Goal: Task Accomplishment & Management: Use online tool/utility

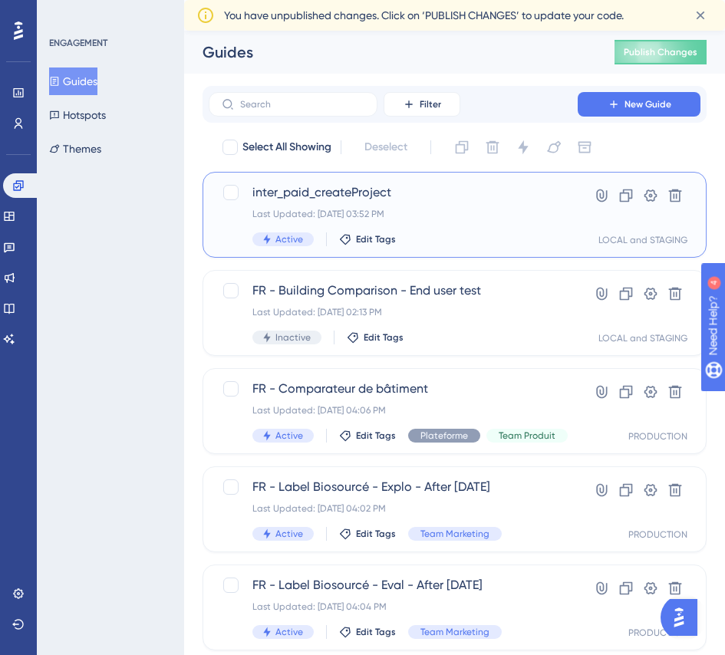
drag, startPoint x: 420, startPoint y: 190, endPoint x: 263, endPoint y: 185, distance: 157.4
click at [268, 185] on span "inter_paid_createProject" at bounding box center [393, 192] width 282 height 18
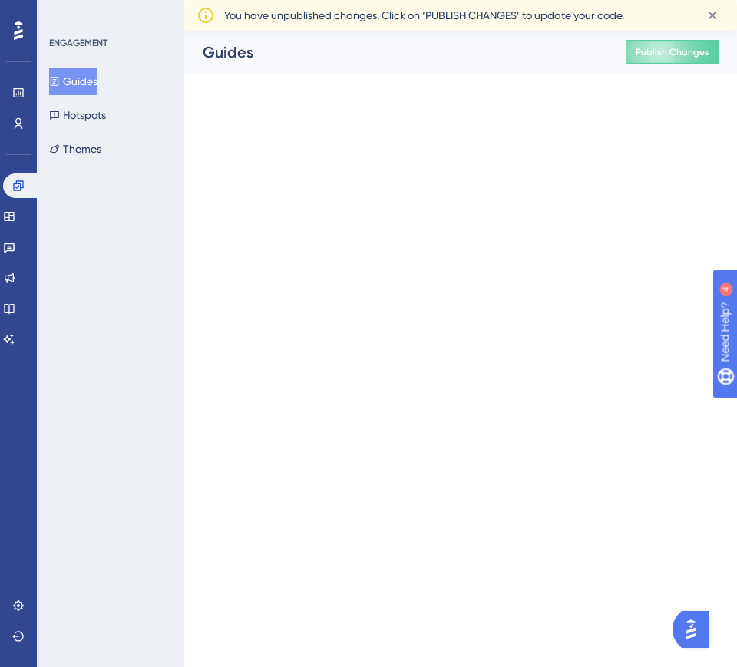
click at [263, 0] on html "Performance Users Engagement Widgets Feedback Product Updates Knowledge Base AI…" at bounding box center [368, 0] width 737 height 0
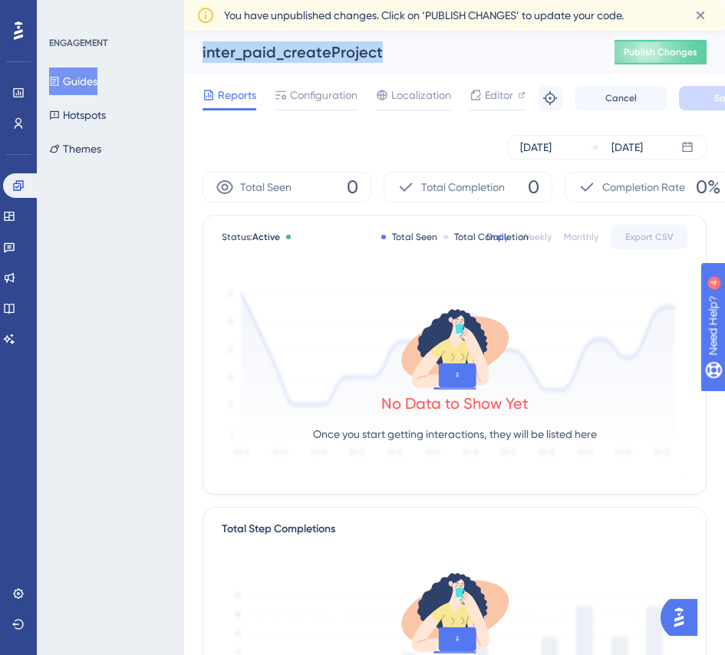
drag, startPoint x: 380, startPoint y: 50, endPoint x: 176, endPoint y: 37, distance: 203.7
click at [184, 37] on div "Performance Users Engagement Widgets Feedback Product Updates Knowledge Base AI…" at bounding box center [454, 557] width 541 height 1053
copy div "Guides Hotspots Themes inter_paid_createProject"
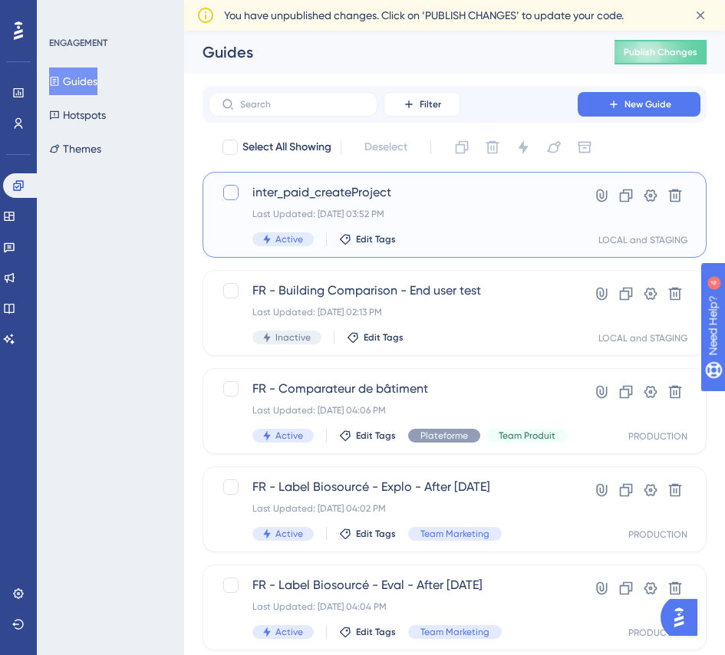
click at [242, 193] on label at bounding box center [232, 192] width 21 height 18
checkbox input "false"
click at [351, 195] on span "inter_paid_createProject" at bounding box center [393, 192] width 282 height 18
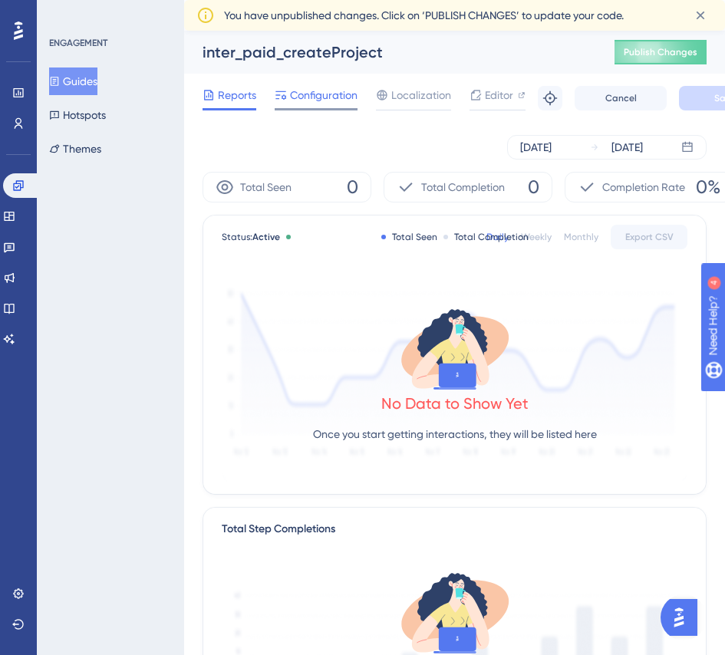
click at [328, 94] on span "Configuration" at bounding box center [324, 95] width 68 height 18
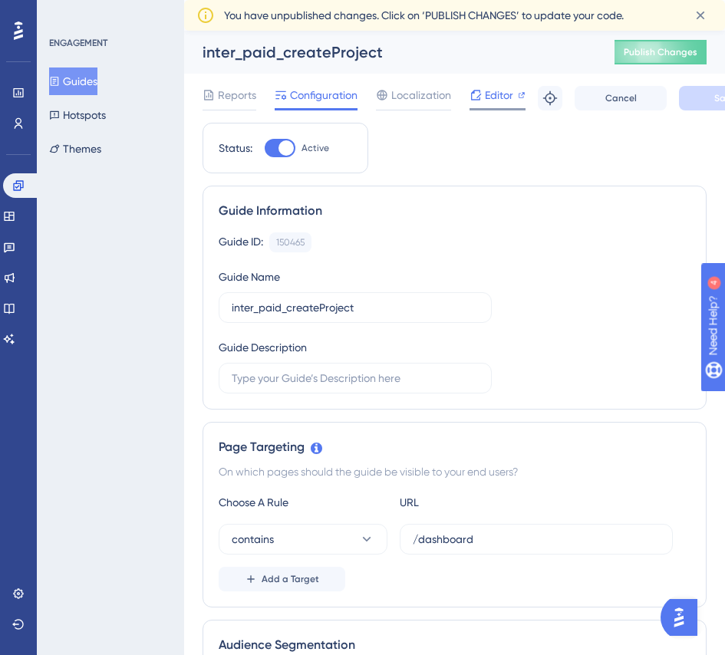
click at [487, 99] on span "Editor" at bounding box center [499, 95] width 28 height 18
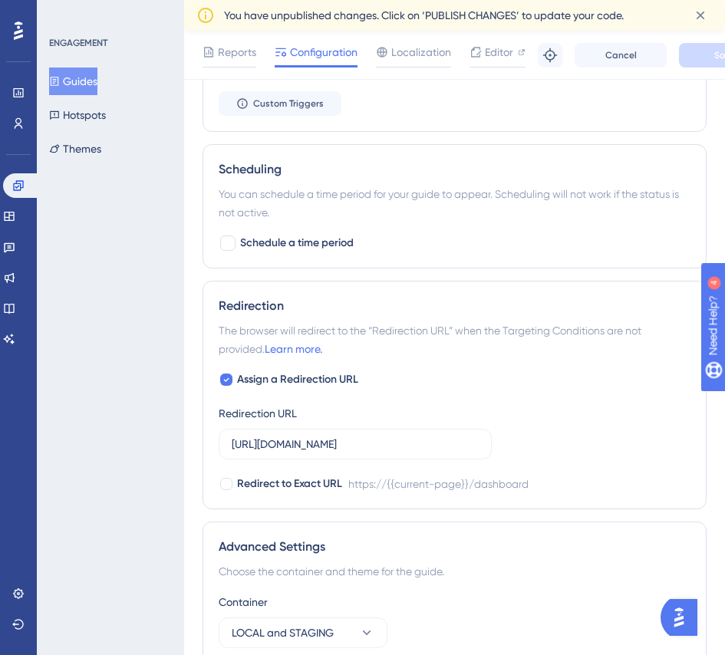
scroll to position [930, 0]
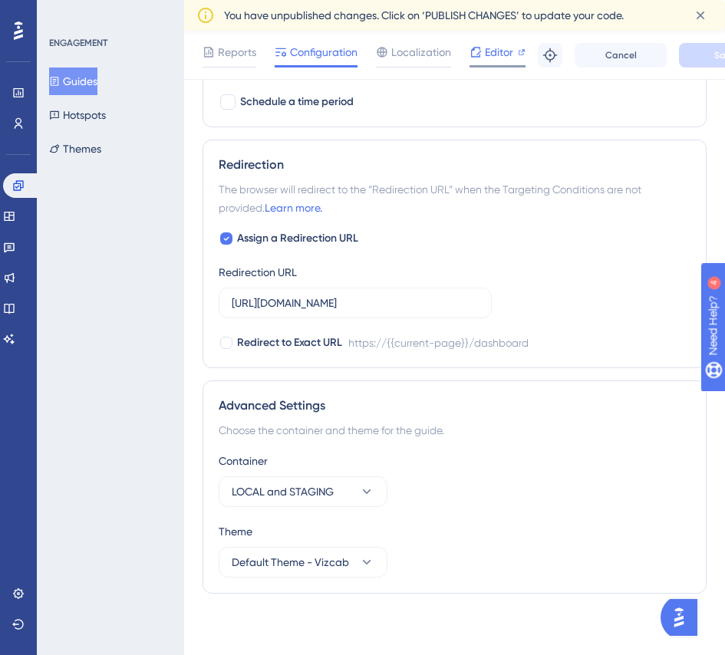
click at [501, 55] on span "Editor" at bounding box center [499, 52] width 28 height 18
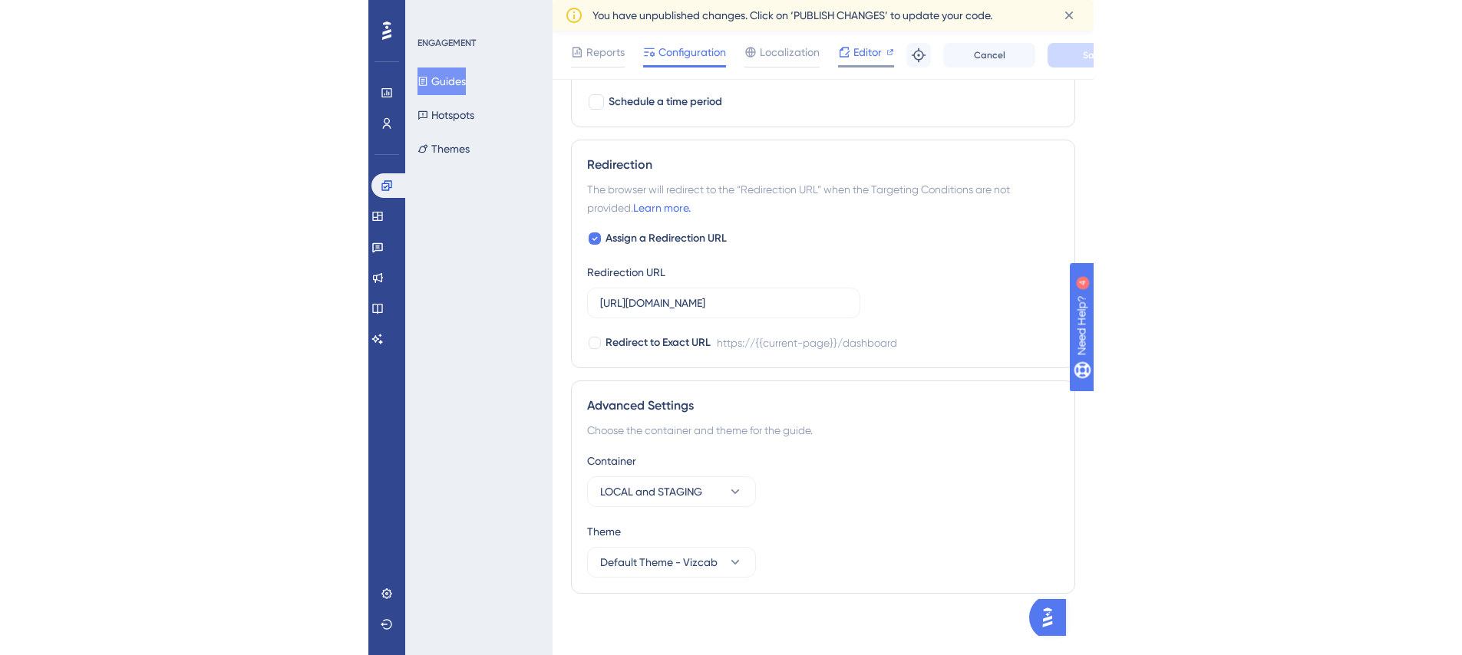
scroll to position [875, 0]
